Goal: Use online tool/utility

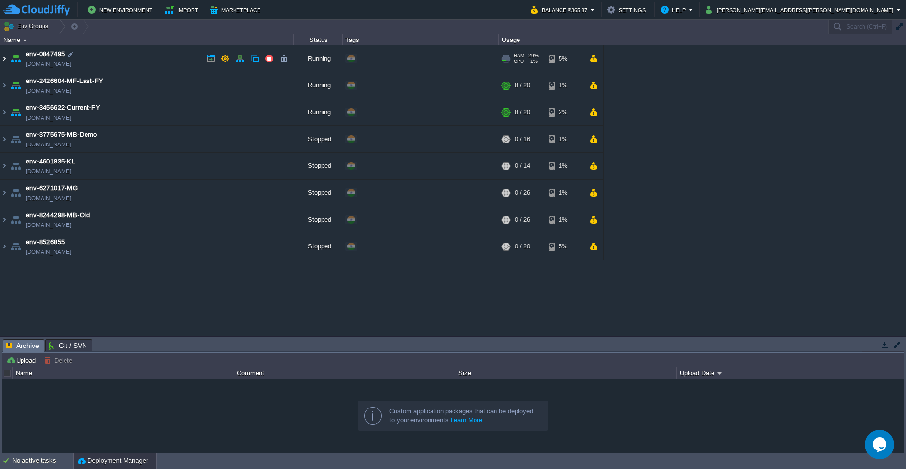
click at [6, 60] on img at bounding box center [4, 58] width 8 height 26
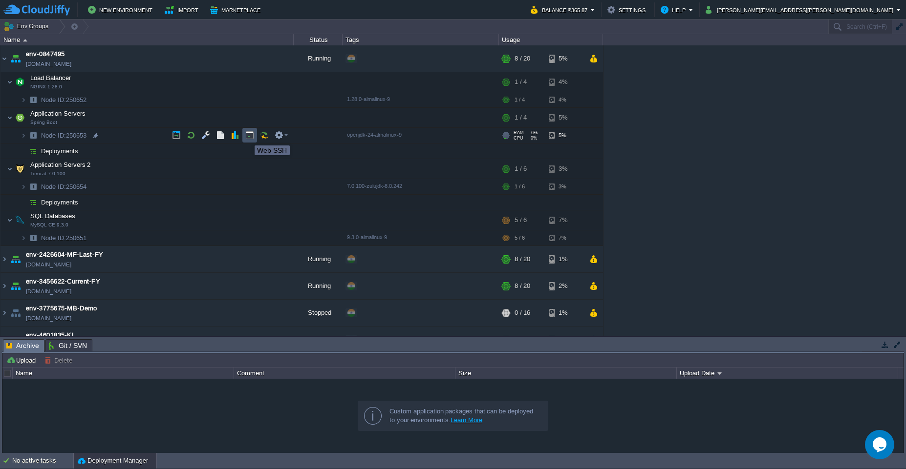
click at [247, 137] on button "button" at bounding box center [249, 135] width 9 height 9
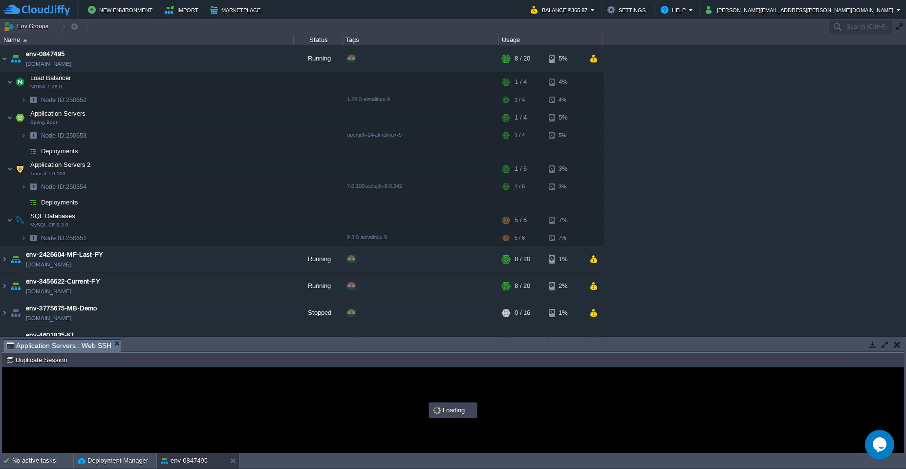
type input "#000000"
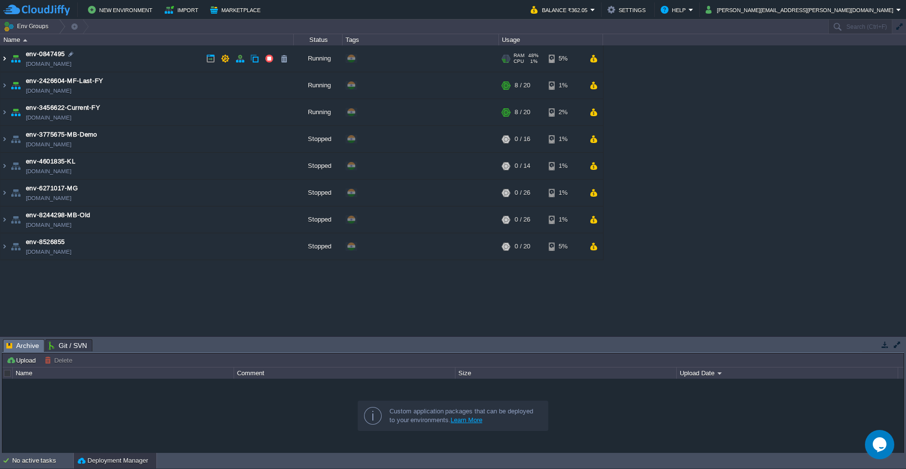
click at [6, 62] on img at bounding box center [4, 58] width 8 height 26
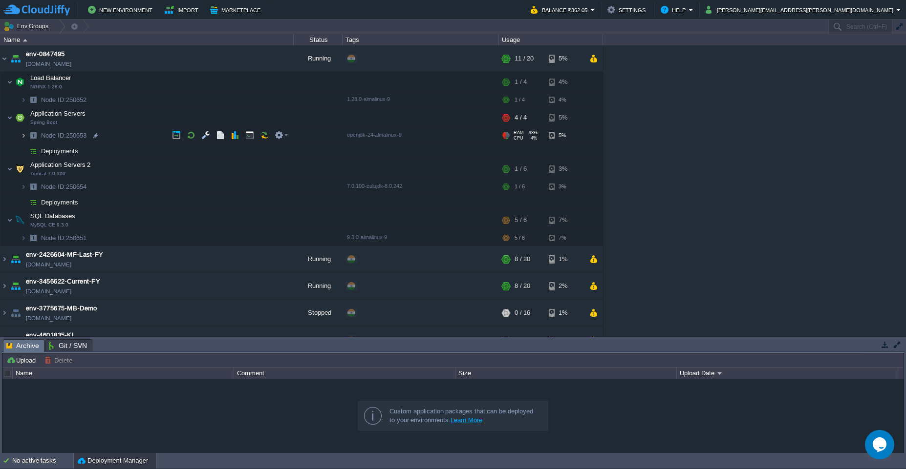
click at [23, 137] on img at bounding box center [24, 135] width 6 height 15
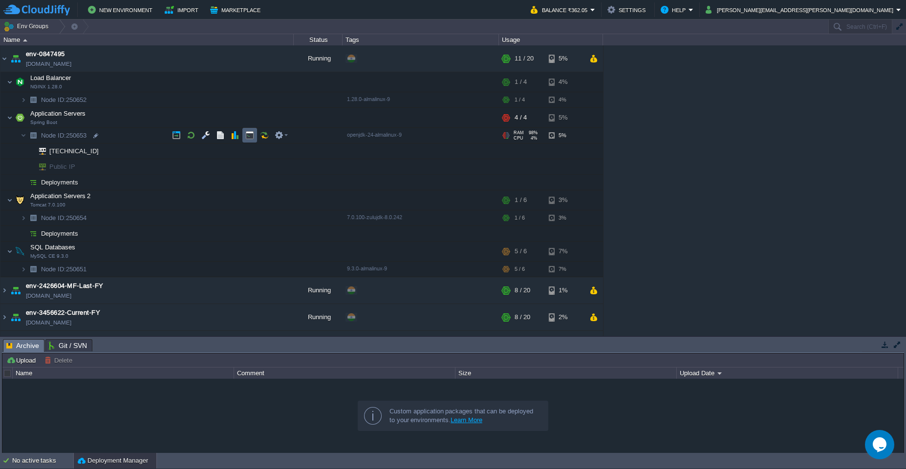
click at [247, 138] on button "button" at bounding box center [249, 135] width 9 height 9
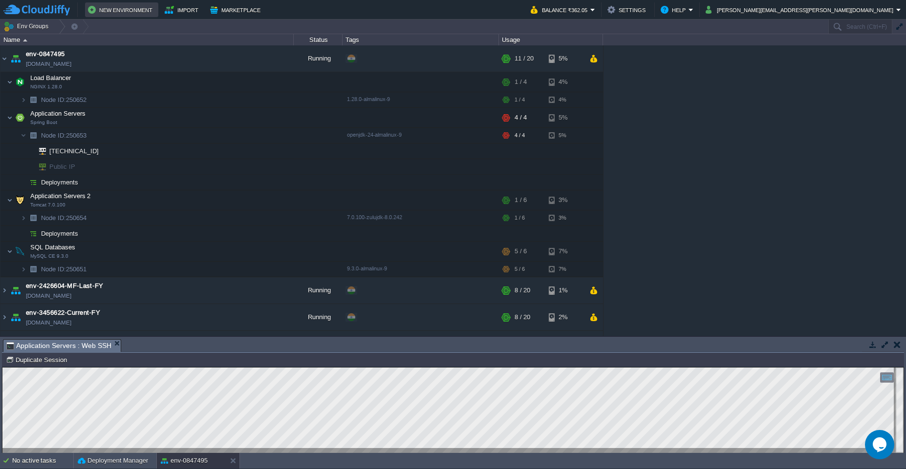
type input "#000000"
